Goal: Task Accomplishment & Management: Complete application form

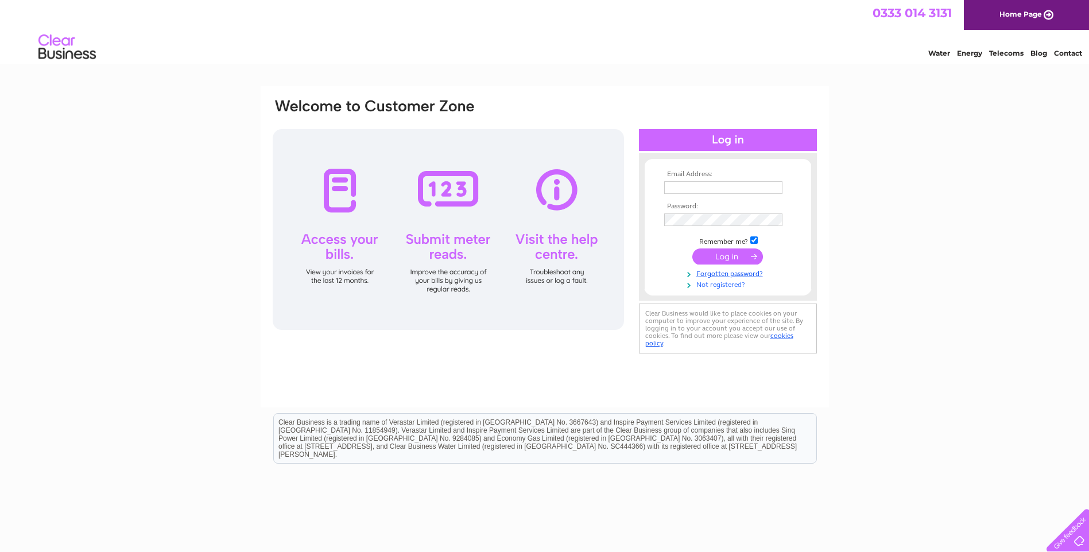
click at [709, 285] on link "Not registered?" at bounding box center [729, 284] width 130 height 11
click at [194, 173] on div "Email Address: Password:" at bounding box center [544, 345] width 1089 height 518
drag, startPoint x: 399, startPoint y: 99, endPoint x: 412, endPoint y: 92, distance: 14.1
click at [399, 98] on div at bounding box center [435, 114] width 327 height 32
